Goal: Task Accomplishment & Management: Understand process/instructions

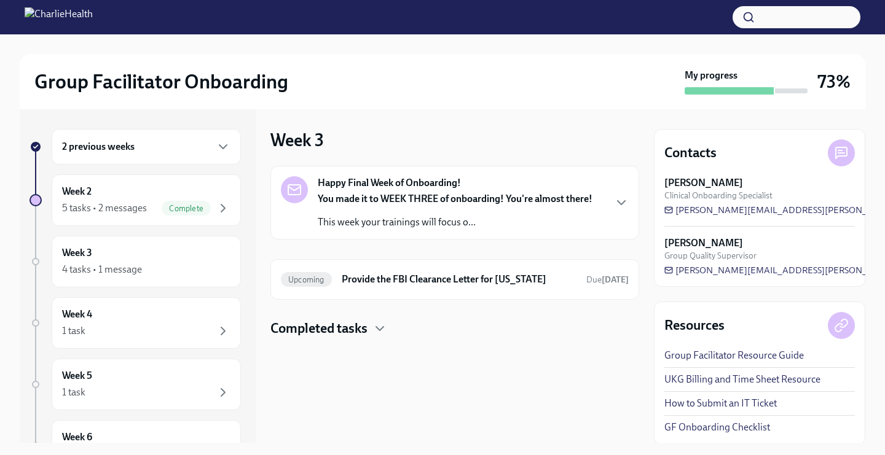
click at [343, 205] on p "You made it to WEEK THREE of onboarding! You're almost there!" at bounding box center [455, 199] width 275 height 14
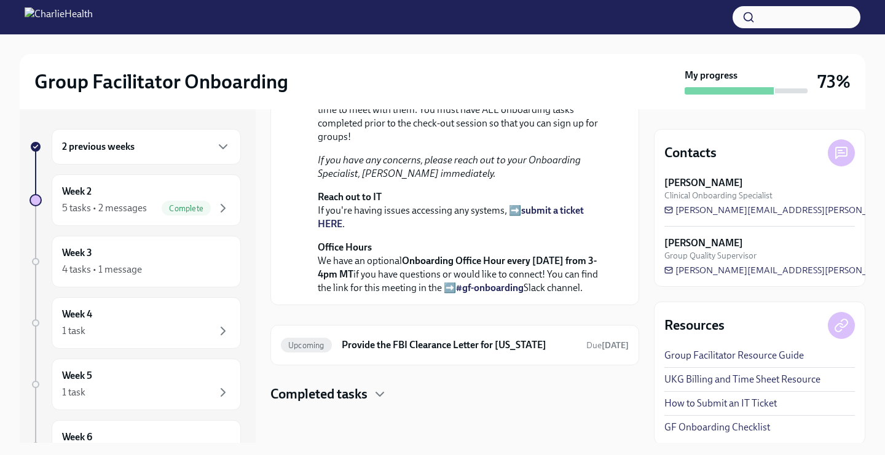
scroll to position [401, 0]
click at [127, 261] on div "Week 3 4 tasks • 1 message" at bounding box center [146, 261] width 168 height 31
click at [107, 211] on div "5 tasks • 2 messages" at bounding box center [104, 209] width 85 height 14
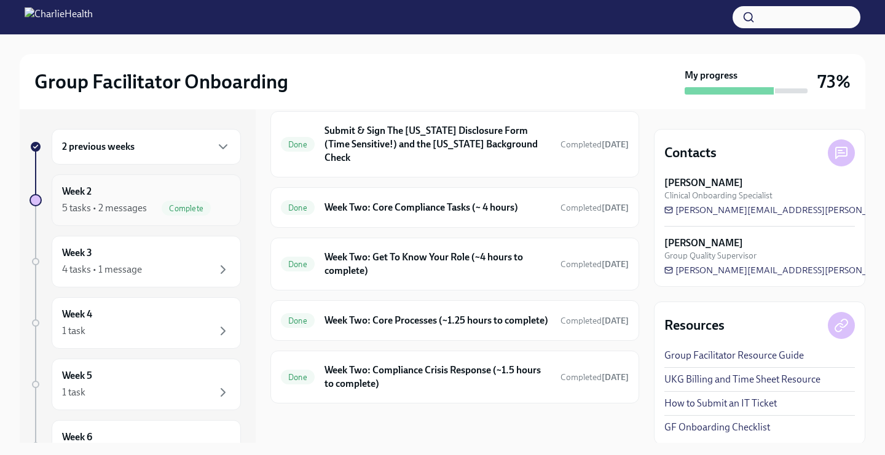
scroll to position [359, 0]
click at [108, 275] on div "4 tasks • 1 message" at bounding box center [102, 270] width 80 height 14
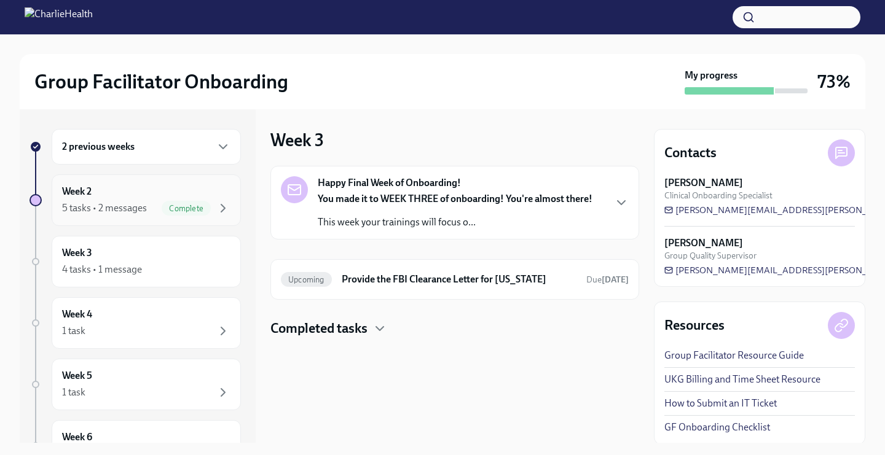
click at [152, 209] on div "5 tasks • 2 messages Complete" at bounding box center [146, 208] width 168 height 15
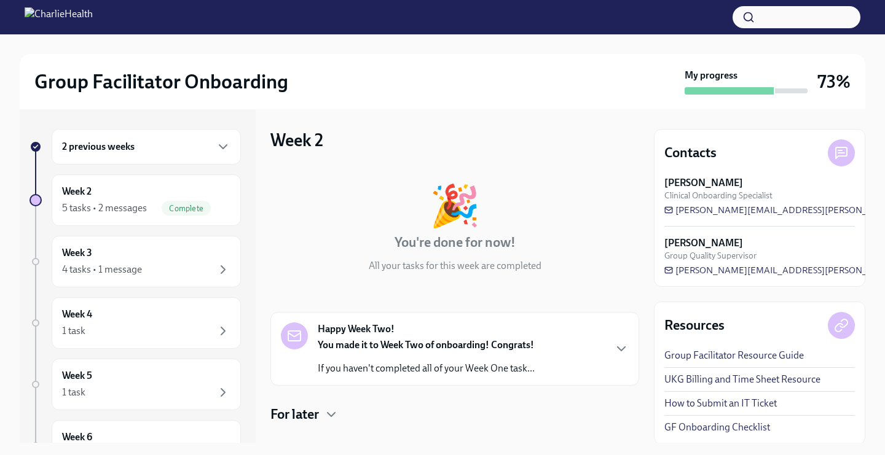
scroll to position [359, 0]
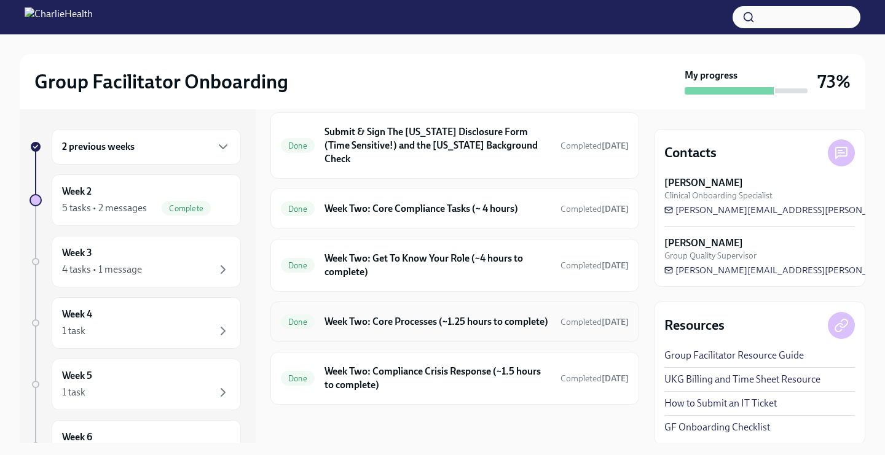
click at [413, 315] on h6 "Week Two: Core Processes (~1.25 hours to complete)" at bounding box center [437, 322] width 226 height 14
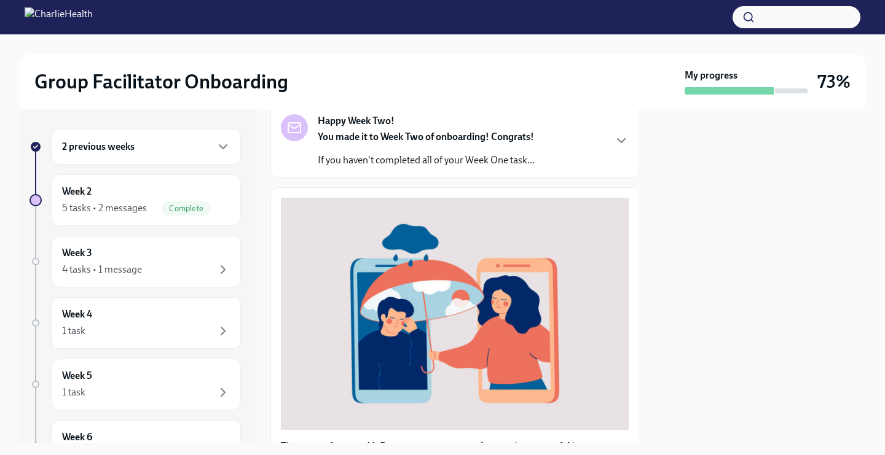
scroll to position [395, 0]
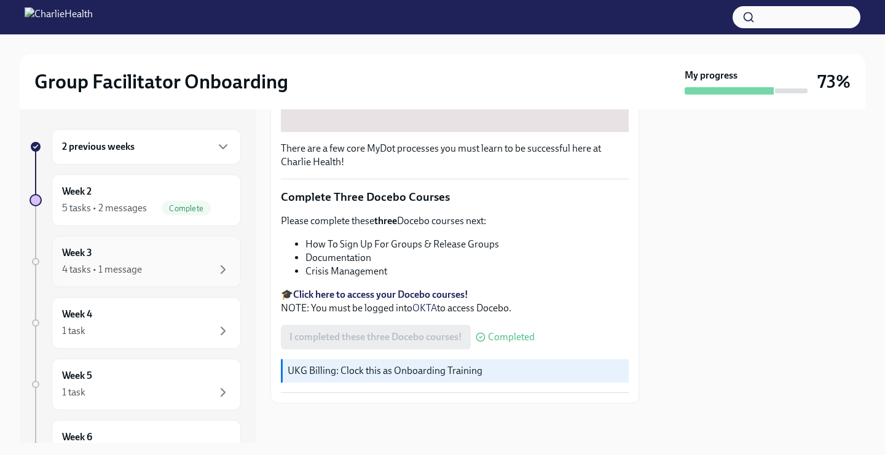
click at [115, 277] on div "4 tasks • 1 message" at bounding box center [146, 269] width 168 height 15
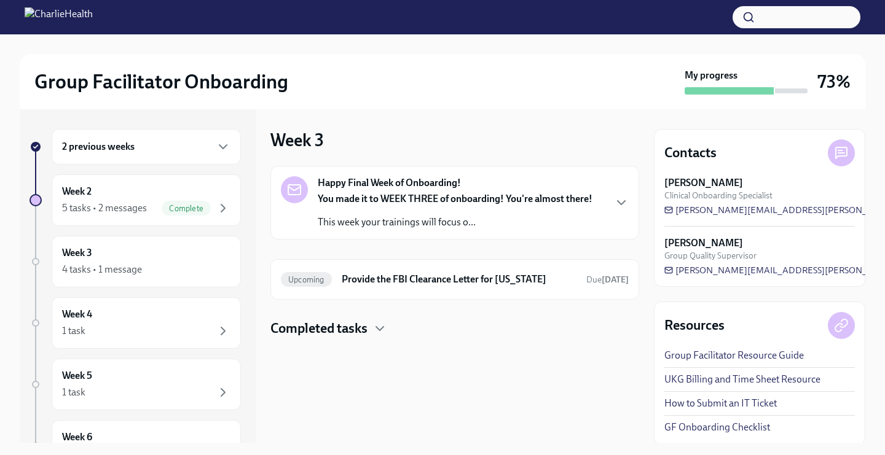
click at [702, 434] on link "GF Onboarding Checklist" at bounding box center [717, 428] width 106 height 14
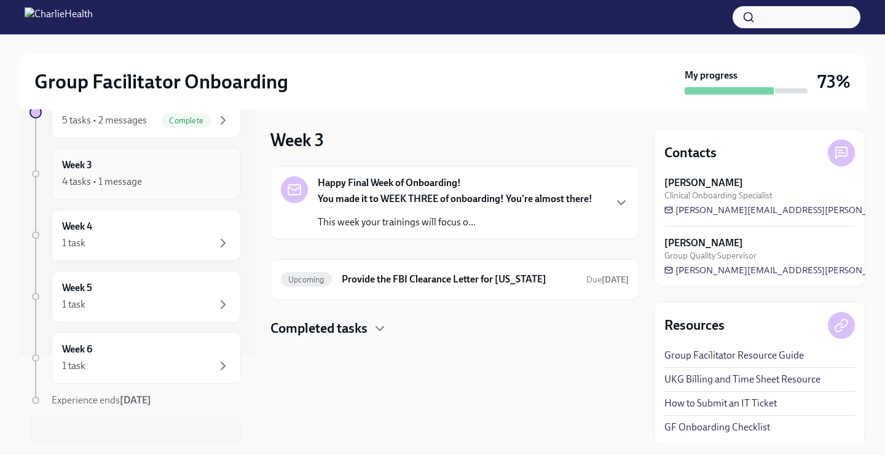
scroll to position [101, 0]
